Goal: Task Accomplishment & Management: Use online tool/utility

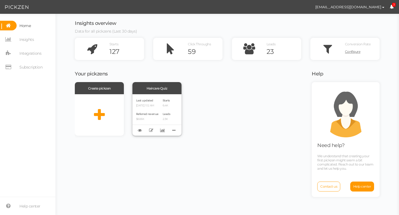
click at [165, 107] on p "6.4K" at bounding box center [166, 106] width 8 height 4
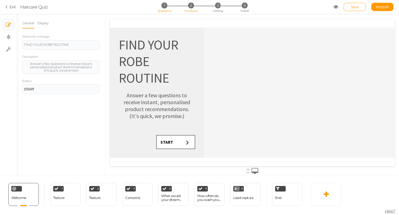
click at [190, 3] on span "2" at bounding box center [191, 5] width 6 height 6
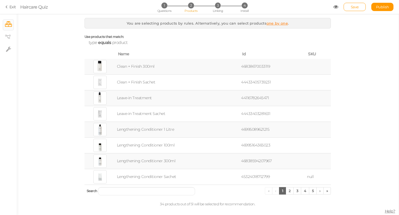
click at [130, 66] on td "Clean + Finish 300ml" at bounding box center [178, 67] width 124 height 16
click at [9, 51] on icon at bounding box center [8, 49] width 5 height 6
select select "en"
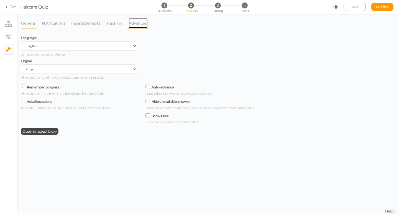
click at [138, 22] on link "Advanced" at bounding box center [138, 23] width 20 height 11
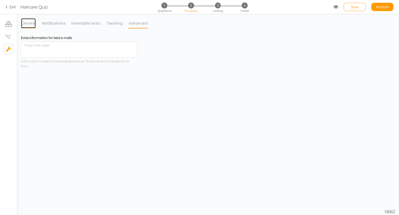
click at [33, 24] on link "General" at bounding box center [28, 23] width 15 height 11
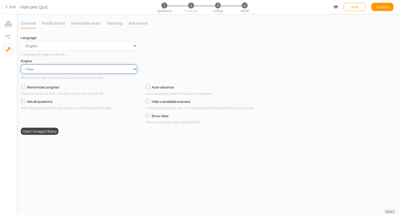
click at [42, 71] on select "Filter AI Tree No-Code Form (No products)" at bounding box center [79, 68] width 116 height 9
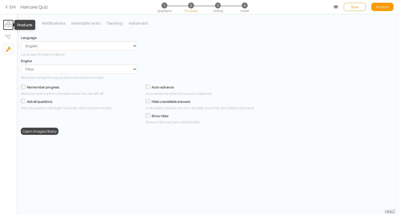
click at [9, 26] on icon at bounding box center [8, 24] width 7 height 6
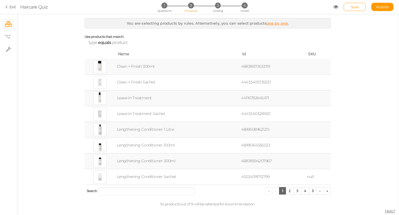
click at [102, 67] on div at bounding box center [99, 66] width 13 height 13
click at [99, 67] on div at bounding box center [99, 66] width 13 height 13
click at [143, 69] on td "Clean + Finish 300ml" at bounding box center [178, 67] width 124 height 16
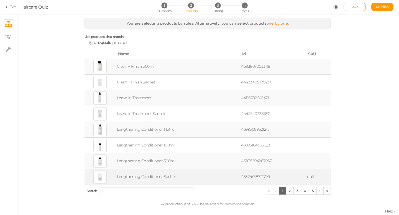
click at [174, 175] on td "Lengthening Conditioner Sachet" at bounding box center [178, 177] width 124 height 16
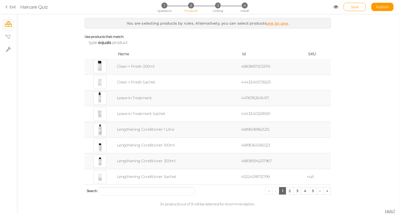
click at [159, 161] on td "Lengthening Conditioner 300ml" at bounding box center [178, 161] width 124 height 16
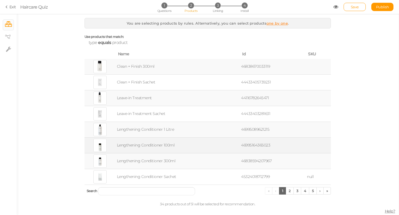
click at [153, 146] on td "Lengthening Conditioner 100ml" at bounding box center [178, 146] width 124 height 16
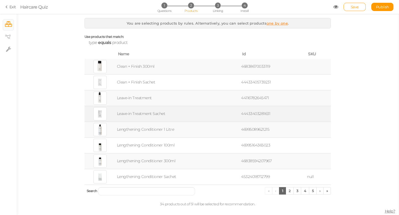
click at [149, 122] on td "Leave-in Treatment Sachet" at bounding box center [178, 114] width 124 height 16
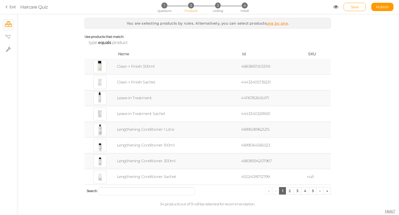
click at [140, 66] on td "Clean + Finish 300ml" at bounding box center [178, 67] width 124 height 16
